Goal: Find specific page/section: Find specific page/section

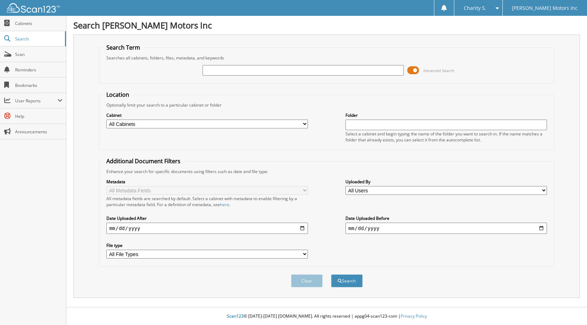
click at [418, 69] on span at bounding box center [414, 70] width 12 height 11
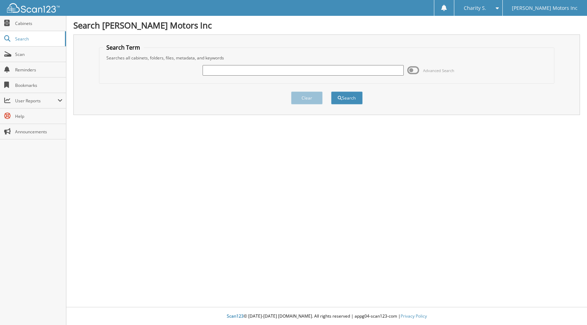
click at [298, 73] on input "text" at bounding box center [304, 70] width 202 height 11
type input "540839"
click at [331, 91] on button "Search" at bounding box center [347, 97] width 32 height 13
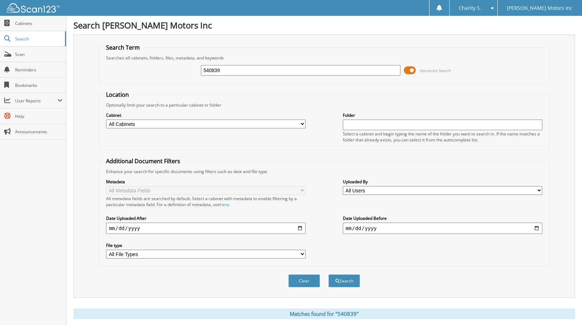
click at [409, 70] on span at bounding box center [410, 70] width 12 height 11
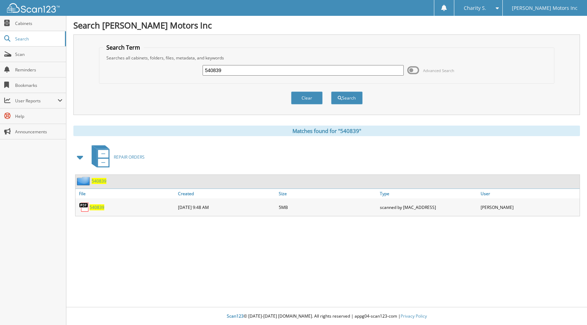
click at [96, 208] on span "540839" at bounding box center [97, 207] width 15 height 6
click at [98, 208] on span "540839" at bounding box center [97, 207] width 15 height 6
